Goal: Find specific page/section: Find specific page/section

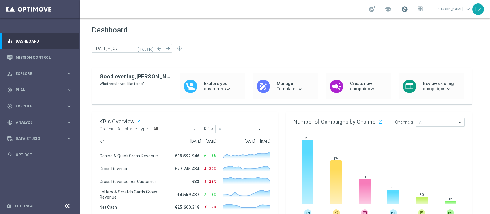
click at [408, 10] on span at bounding box center [404, 9] width 7 height 7
click at [46, 58] on link "Mission Control" at bounding box center [44, 57] width 56 height 16
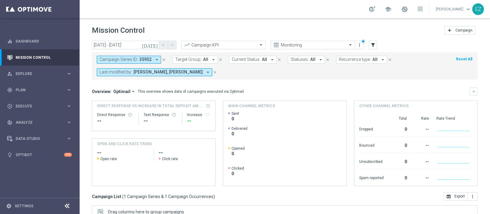
scroll to position [51, 0]
